Goal: Information Seeking & Learning: Learn about a topic

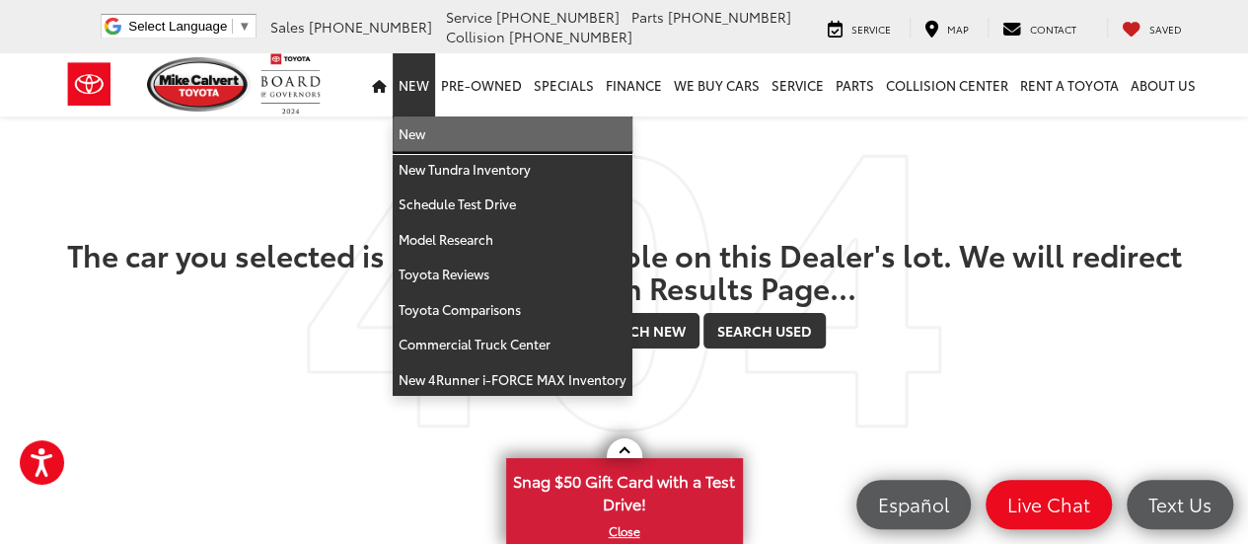
click at [453, 137] on link "New" at bounding box center [513, 134] width 240 height 36
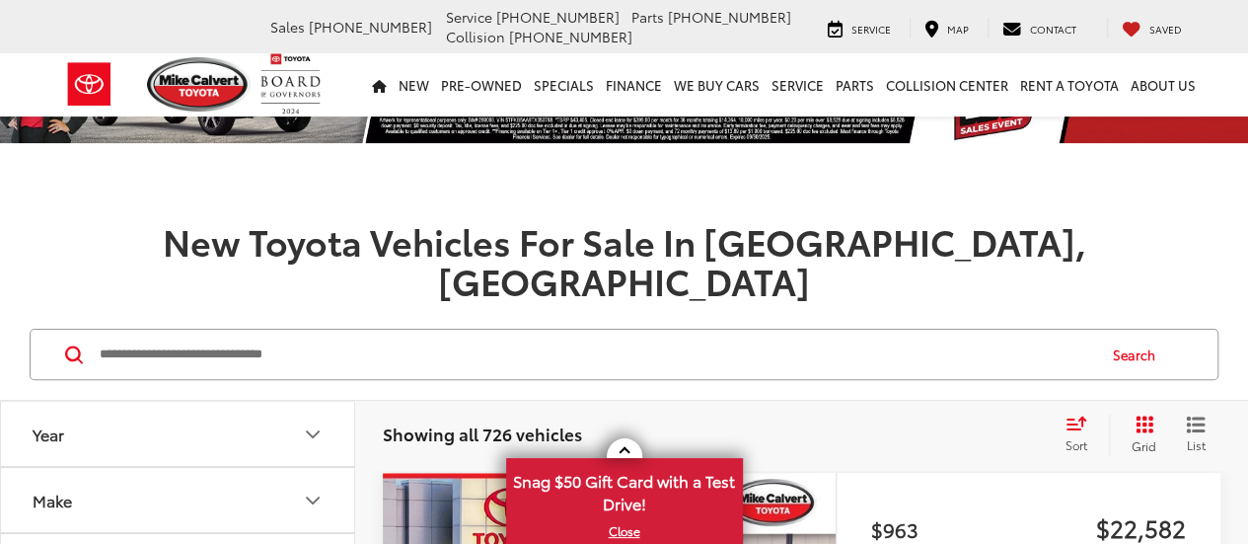
scroll to position [296, 0]
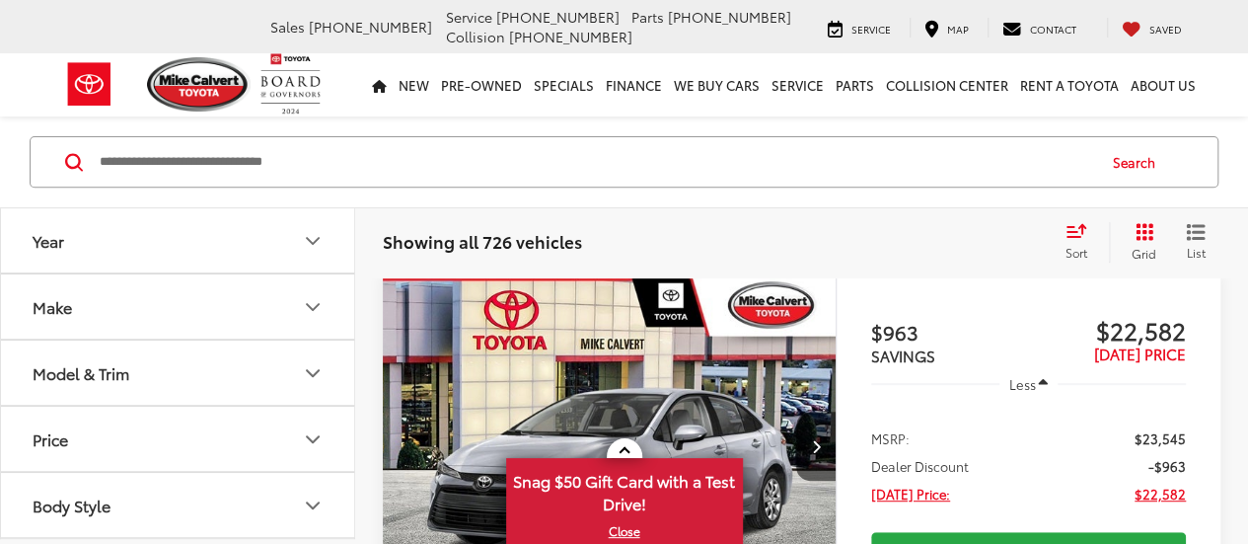
click at [158, 311] on button "Make" at bounding box center [178, 306] width 355 height 64
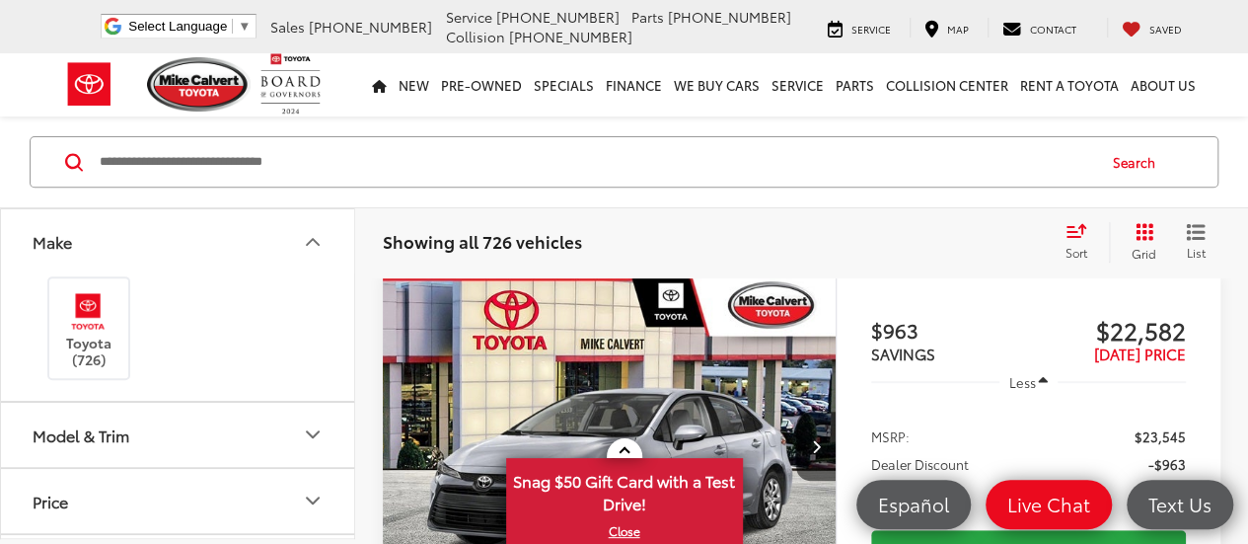
scroll to position [197, 0]
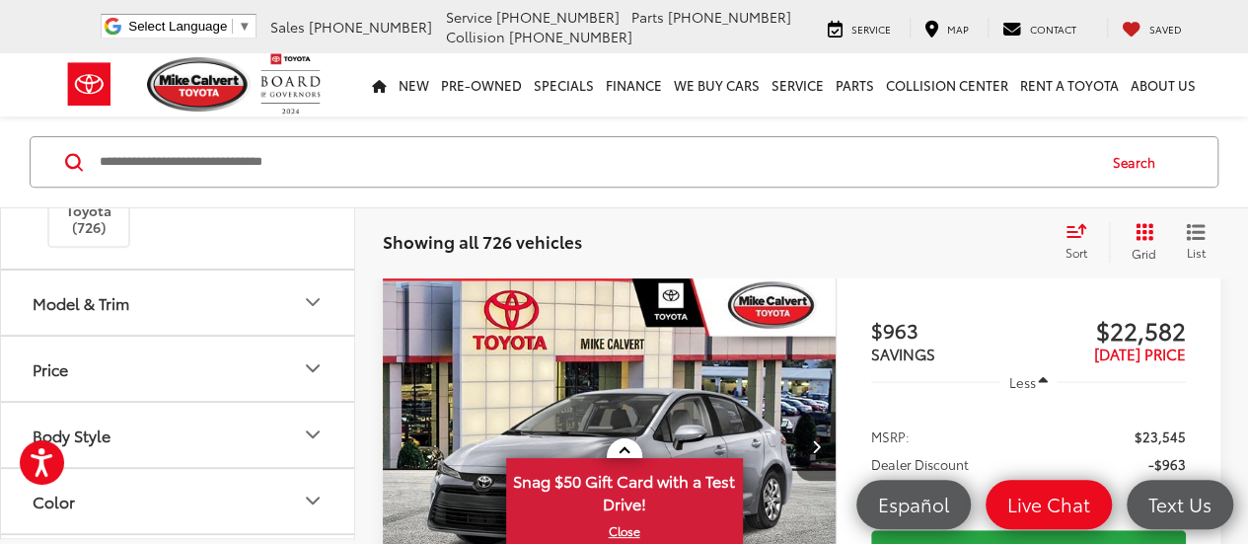
click at [190, 304] on button "Model & Trim" at bounding box center [178, 301] width 355 height 64
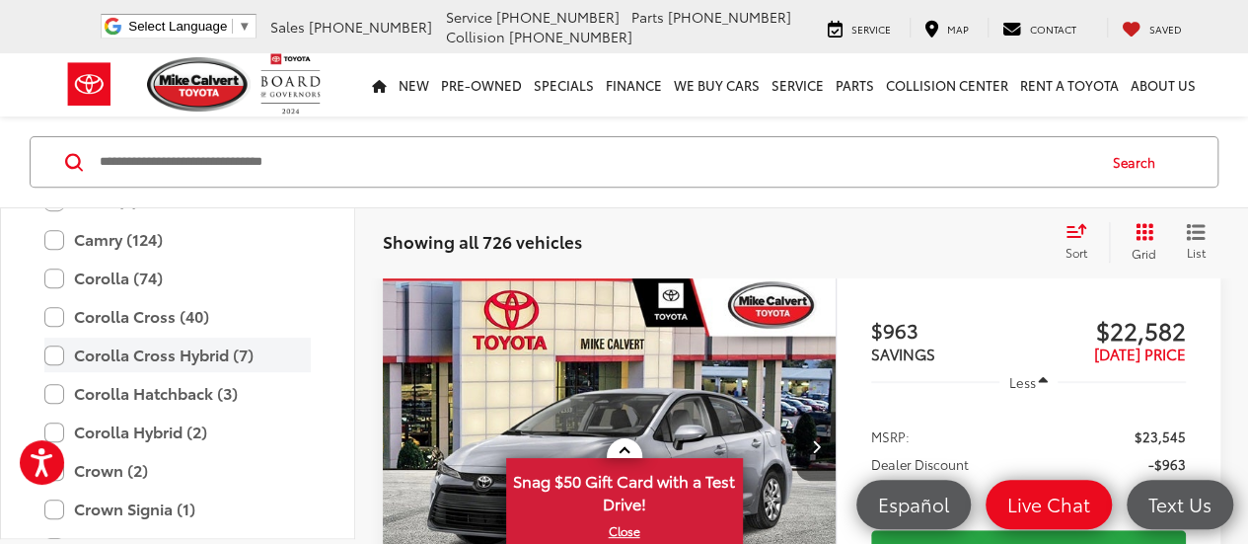
scroll to position [481, 0]
click at [185, 352] on label "Corolla Cross Hybrid (7)" at bounding box center [177, 352] width 266 height 35
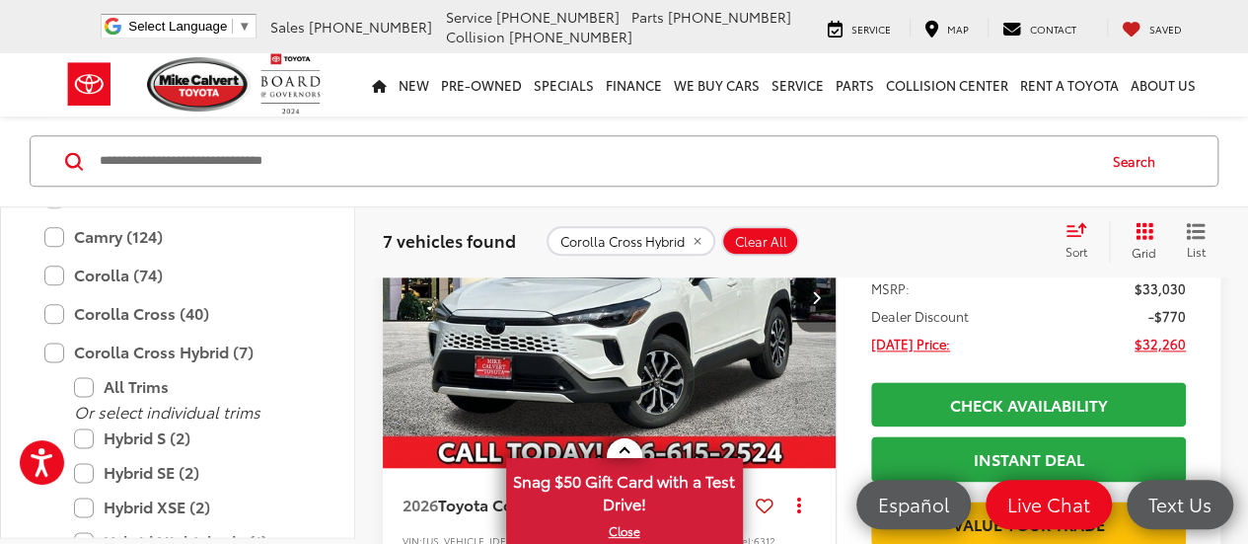
scroll to position [1042, 0]
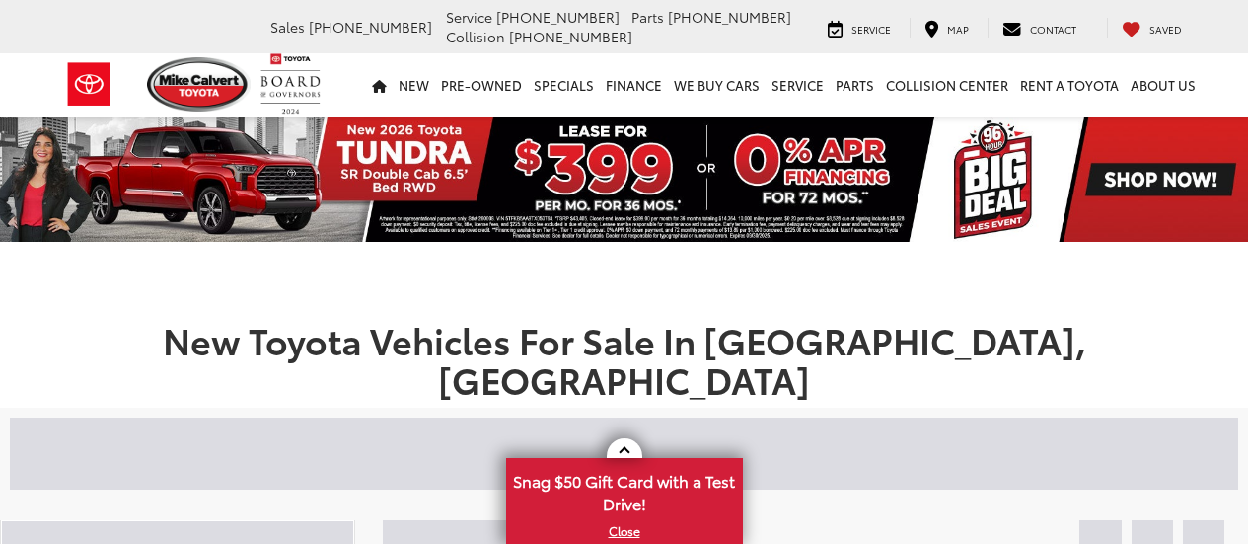
scroll to position [1042, 0]
